Goal: Check status: Check status

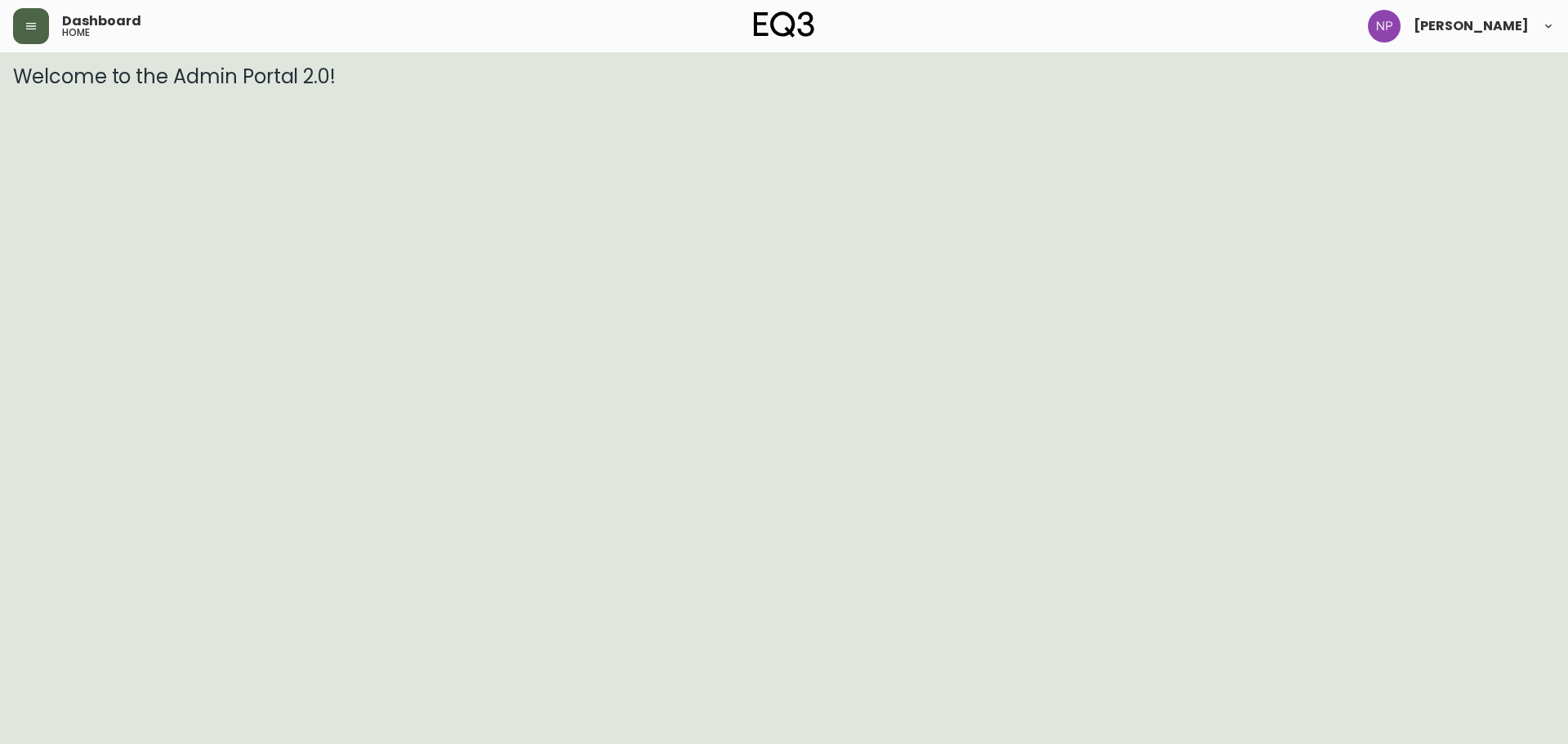
click at [26, 25] on icon "button" at bounding box center [31, 26] width 13 height 13
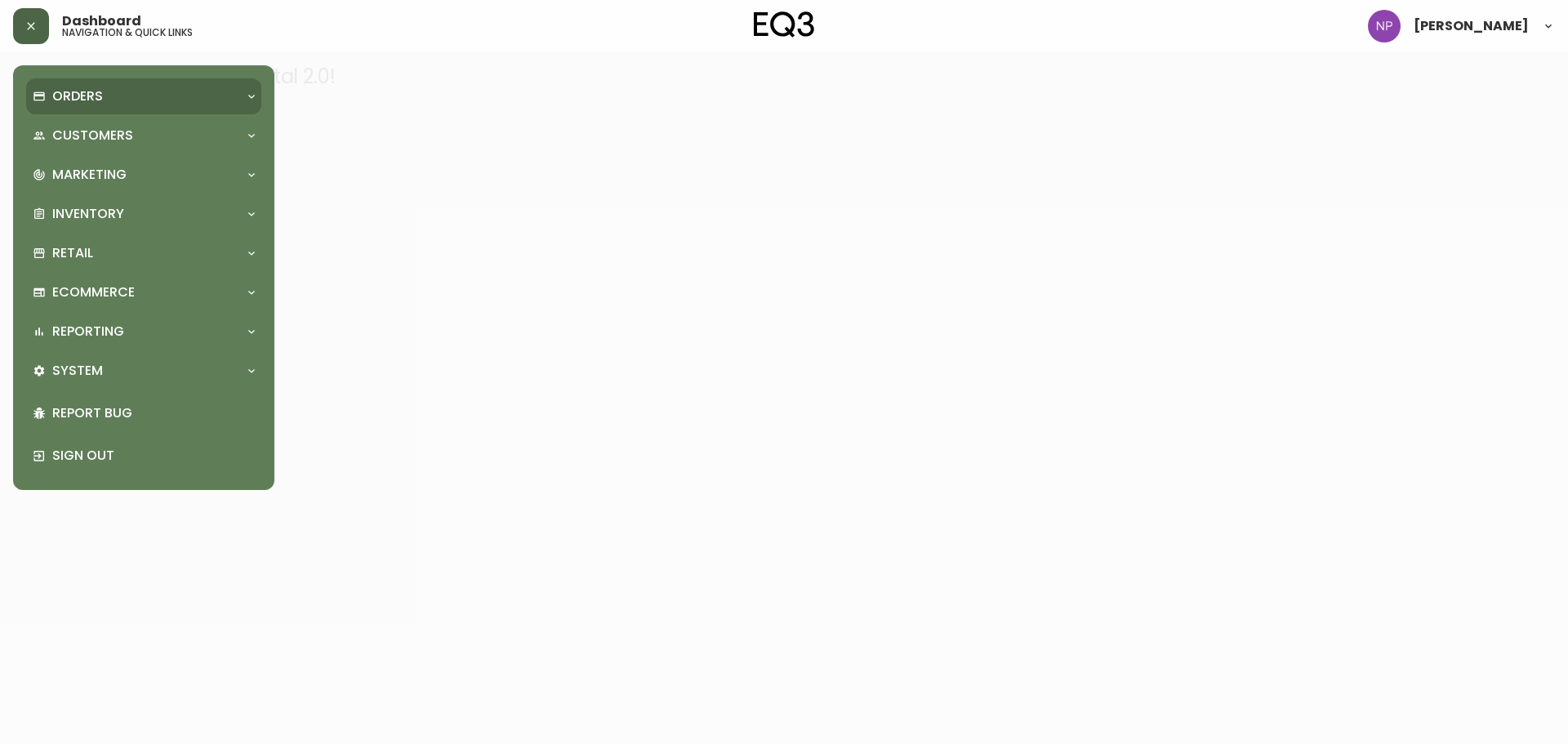
click at [76, 104] on p "Orders" at bounding box center [77, 96] width 51 height 18
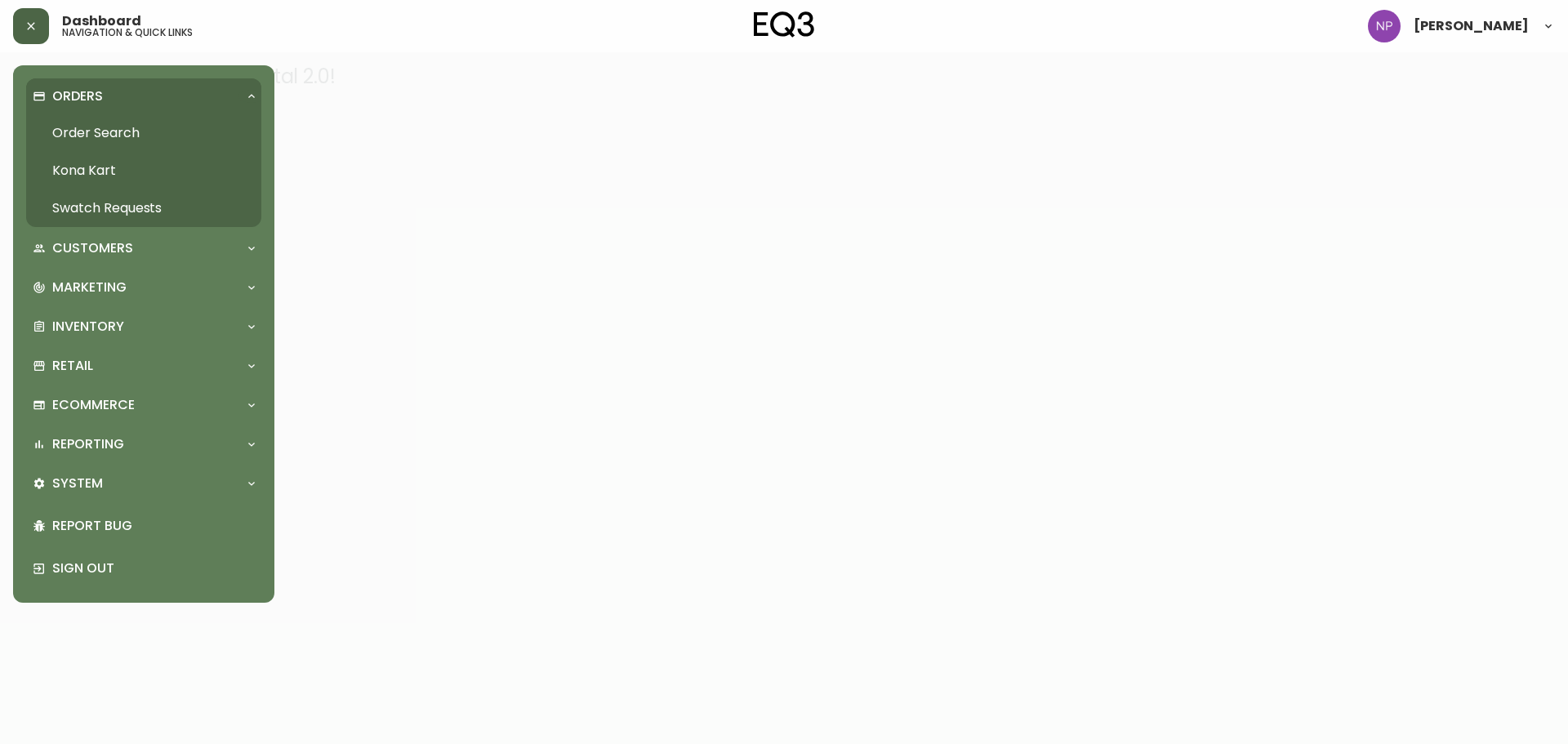
click at [80, 130] on link "Order Search" at bounding box center [143, 133] width 235 height 38
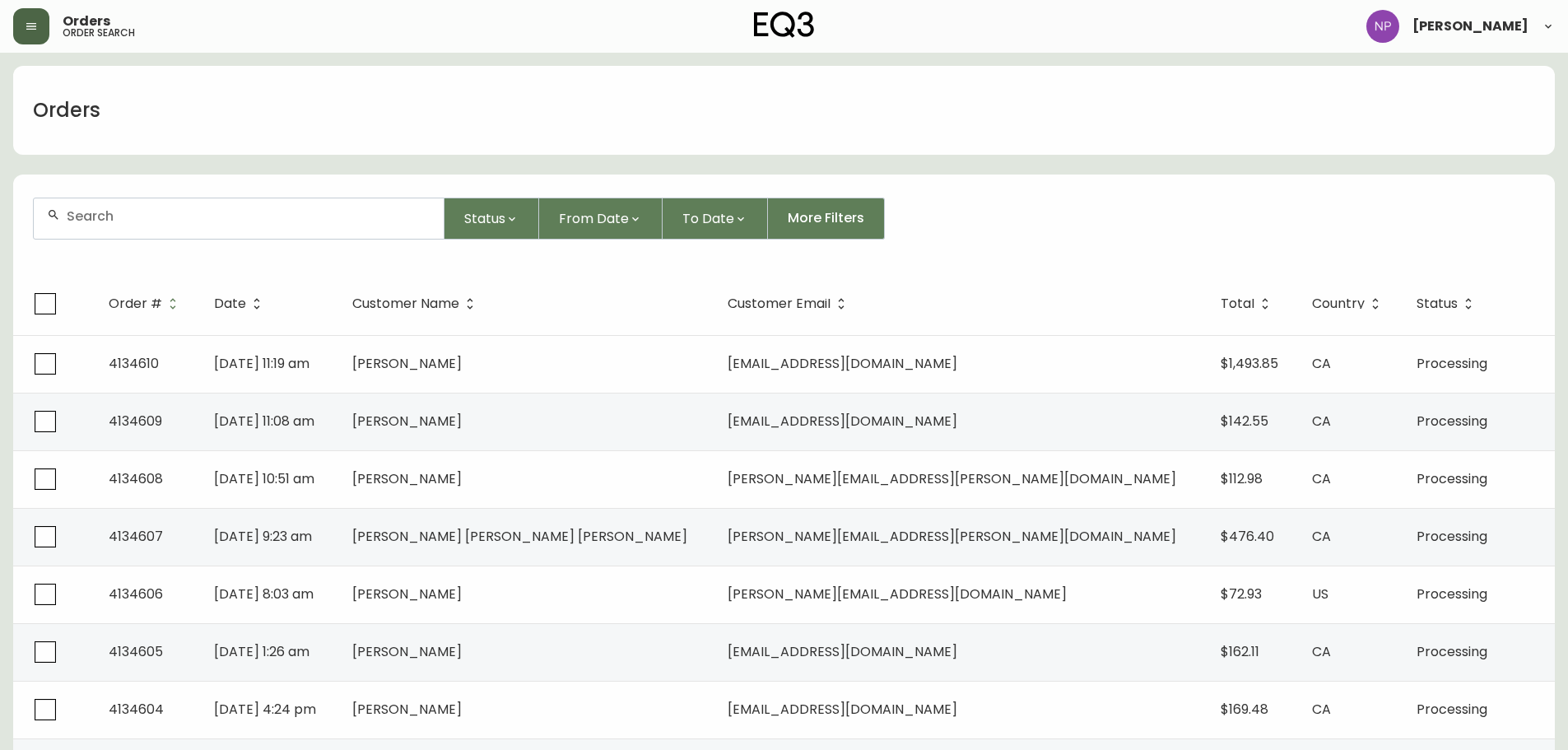
drag, startPoint x: 94, startPoint y: 207, endPoint x: 84, endPoint y: 202, distance: 10.7
click at [84, 202] on div at bounding box center [239, 218] width 410 height 40
paste input "4132980"
type input "4132980"
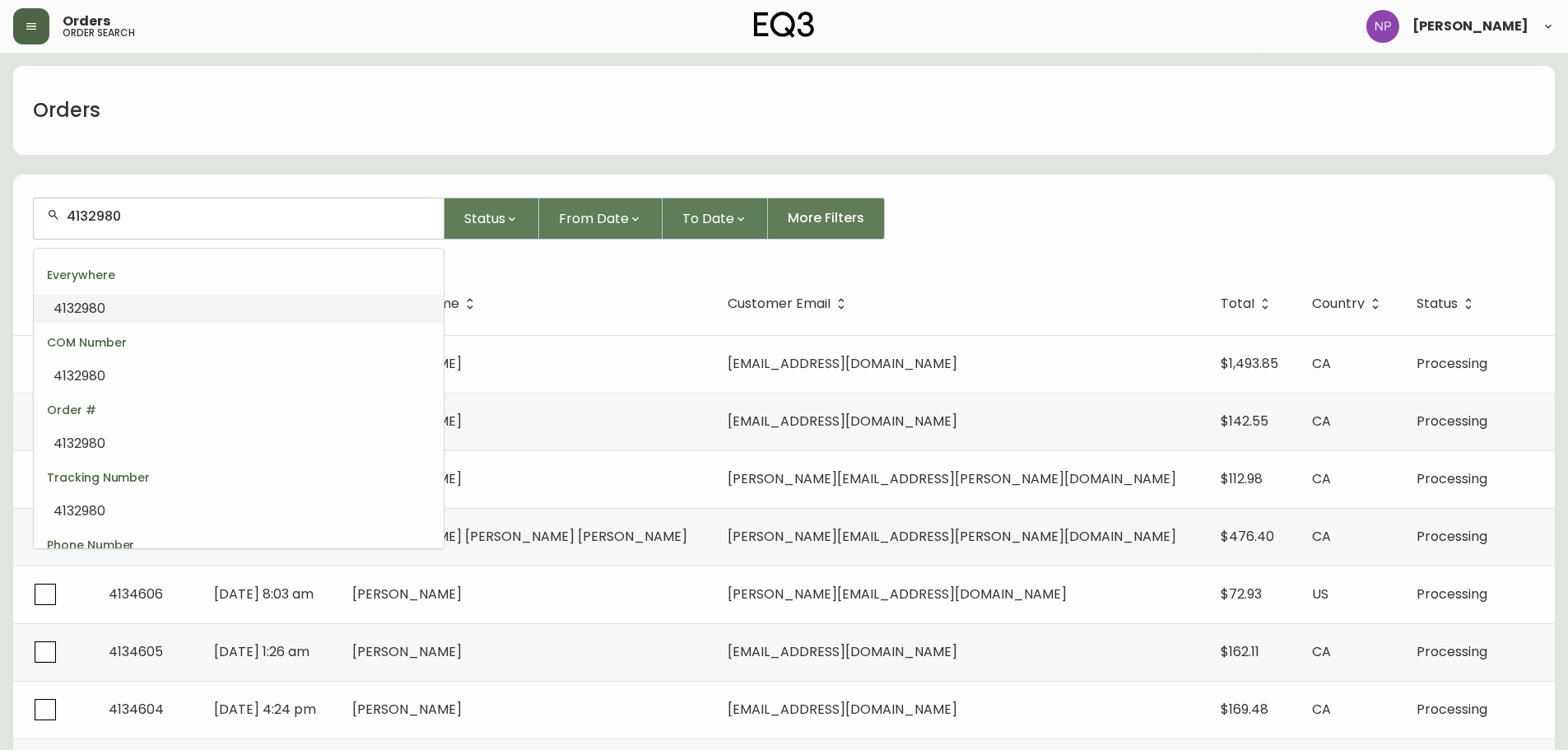
click at [108, 311] on li "4132980" at bounding box center [239, 309] width 410 height 28
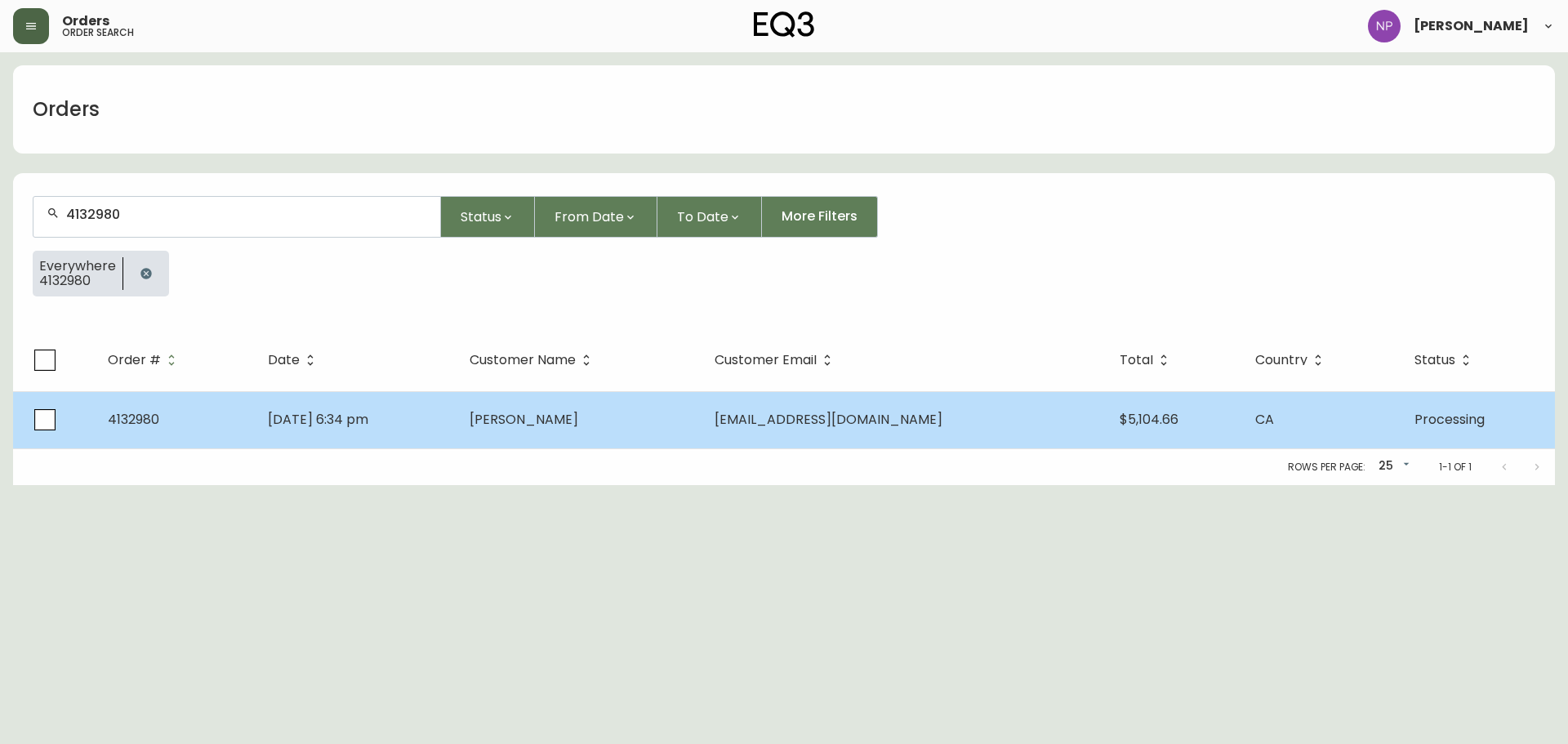
click at [457, 435] on td "[DATE] 6:34 pm" at bounding box center [355, 420] width 201 height 58
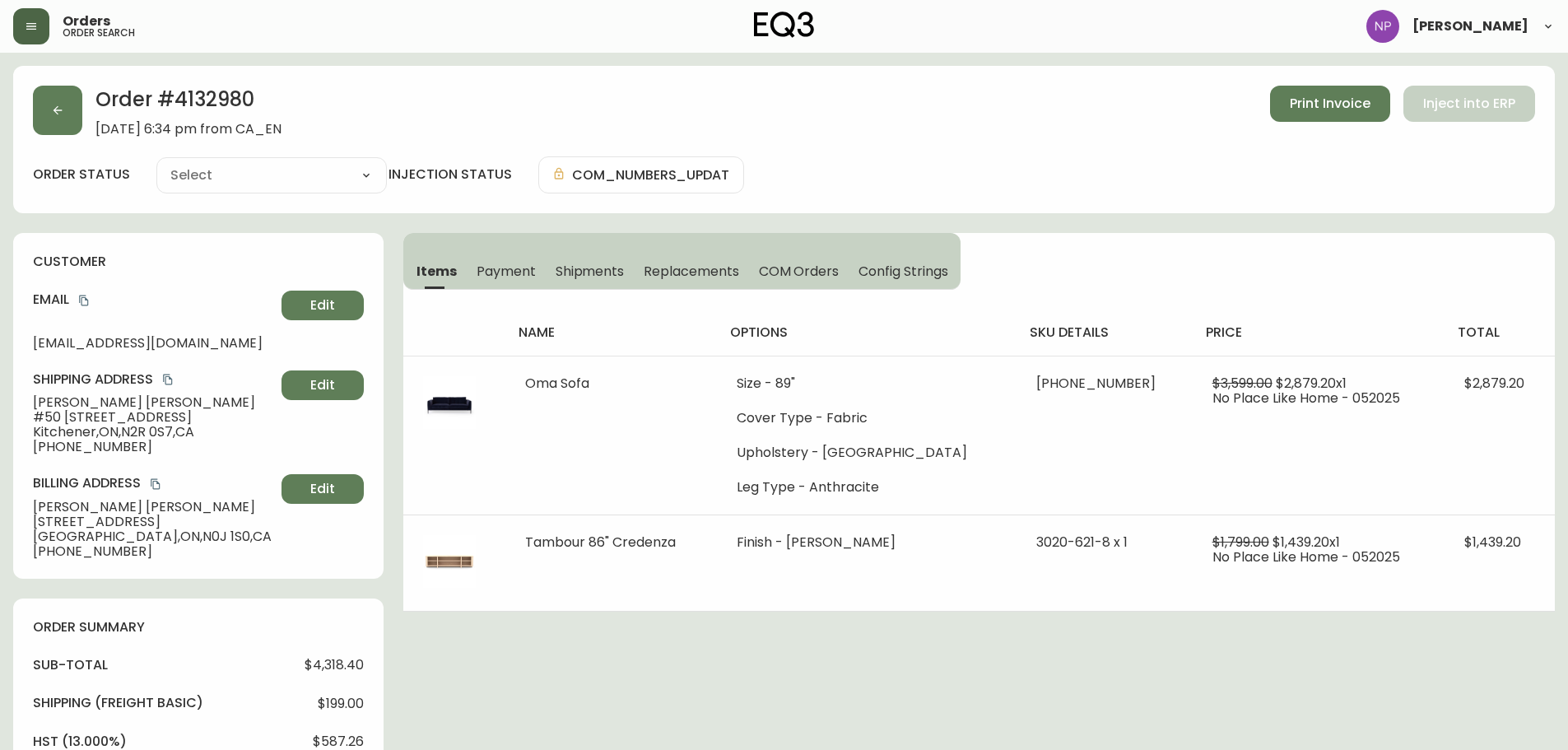
type input "Processing"
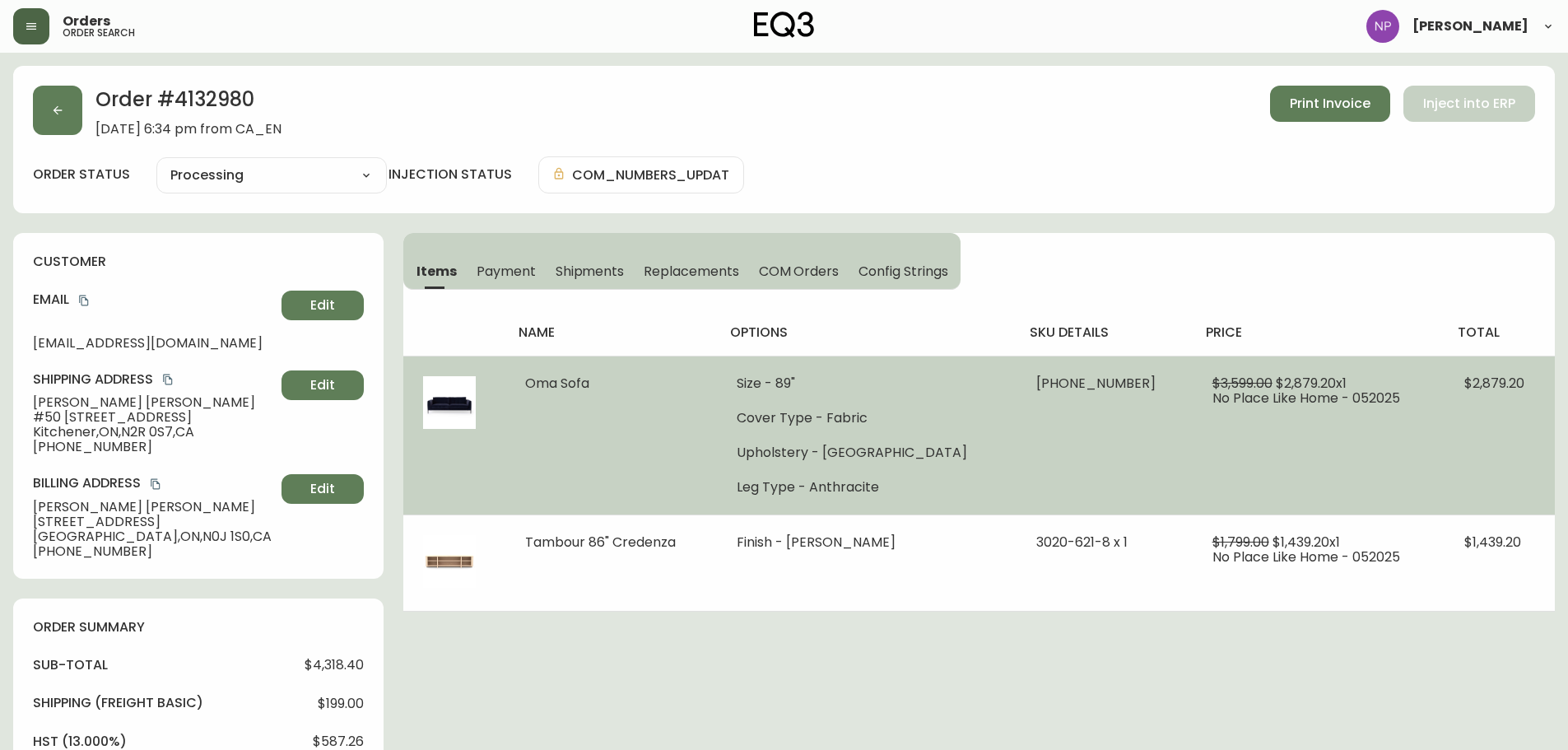
select select "PROCESSING"
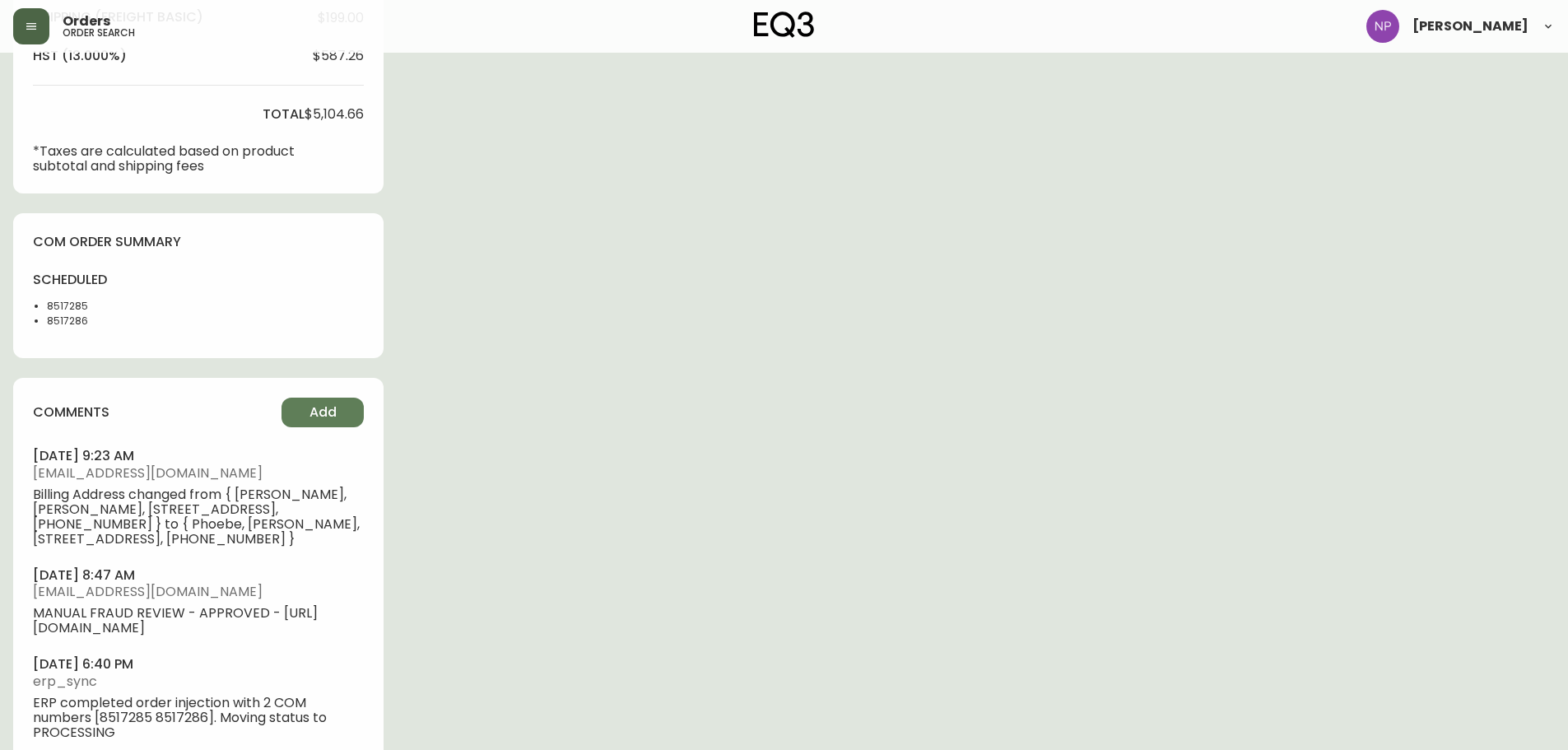
scroll to position [658, 0]
